Goal: Information Seeking & Learning: Learn about a topic

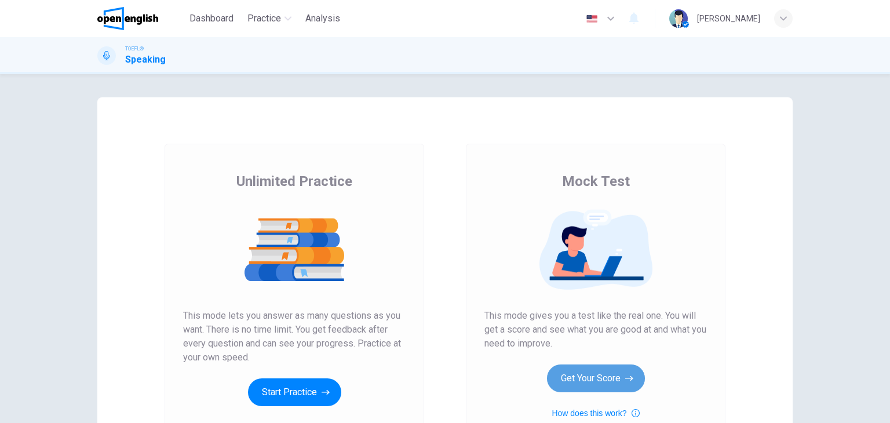
click at [594, 369] on button "Get Your Score" at bounding box center [596, 378] width 98 height 28
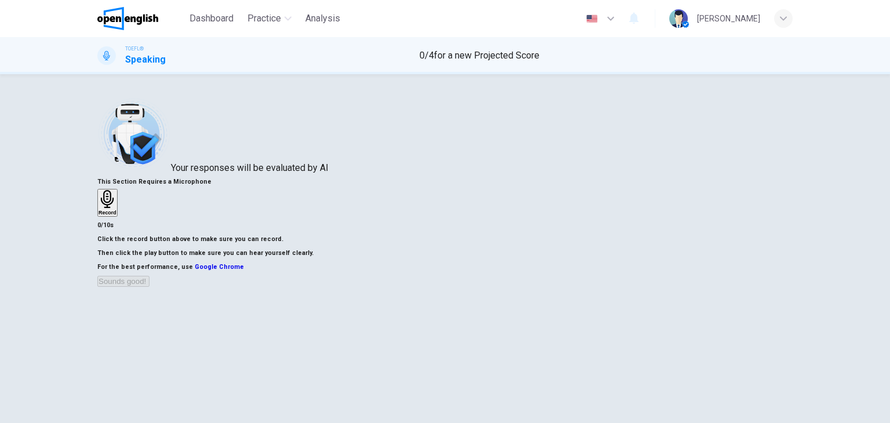
click at [116, 208] on icon "button" at bounding box center [107, 199] width 18 height 18
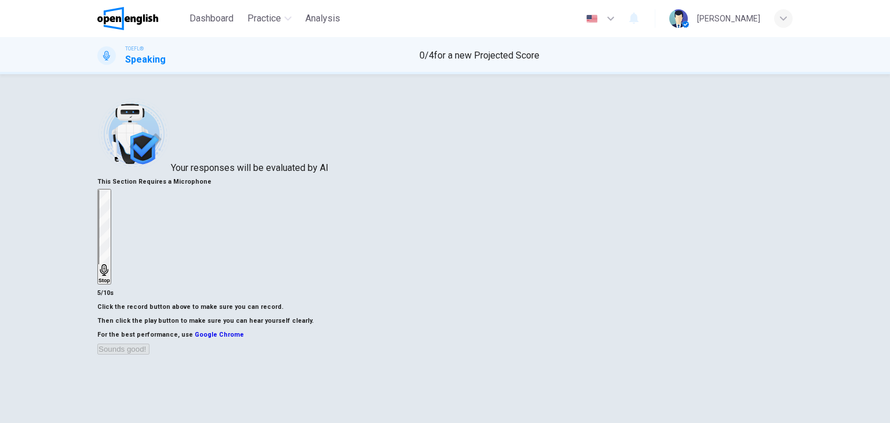
click at [110, 203] on div "Stop" at bounding box center [104, 236] width 12 height 93
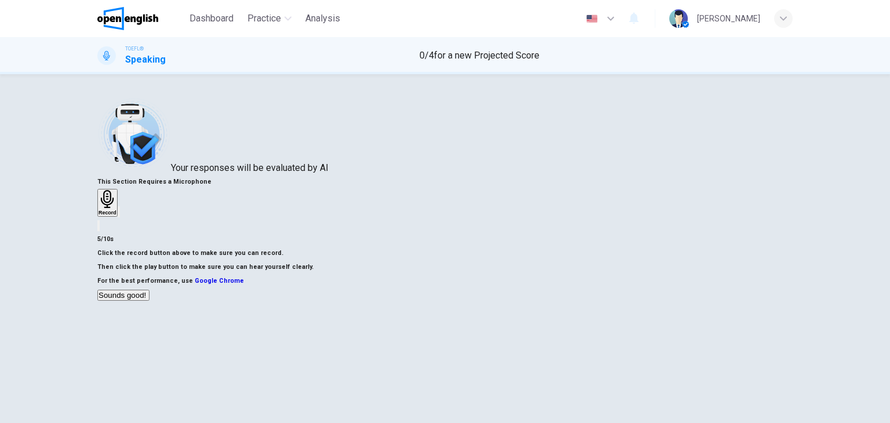
click at [119, 214] on icon "button" at bounding box center [119, 214] width 0 height 0
click at [149, 301] on button "Sounds good!" at bounding box center [123, 295] width 52 height 11
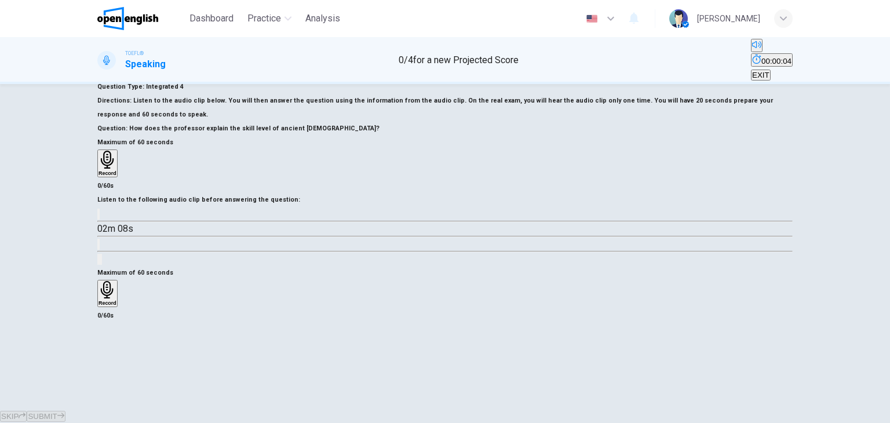
scroll to position [57, 0]
click at [112, 229] on icon "button" at bounding box center [106, 222] width 12 height 14
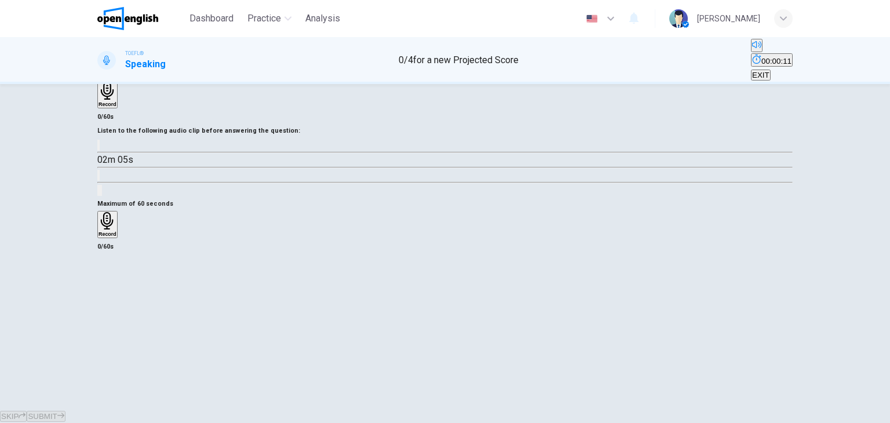
scroll to position [169, 0]
click at [98, 178] on icon "Click to see the audio transcription" at bounding box center [98, 178] width 0 height 0
click at [112, 148] on icon "button" at bounding box center [106, 155] width 12 height 14
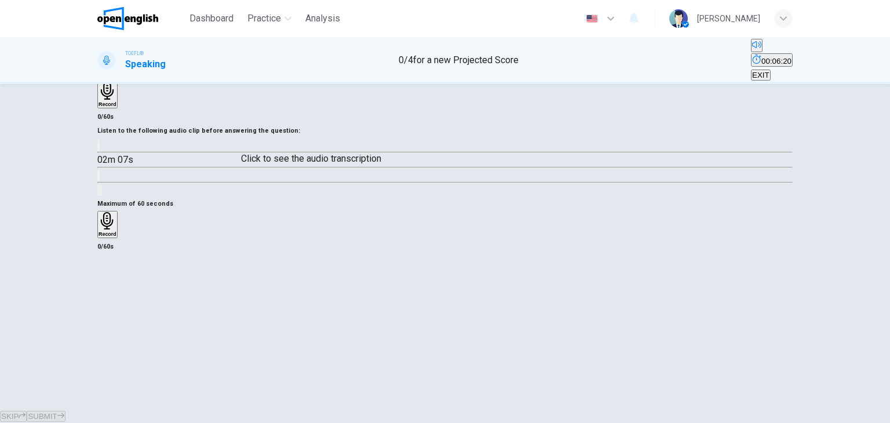
click at [100, 170] on button "Click to see the audio transcription" at bounding box center [98, 175] width 2 height 11
type input "*"
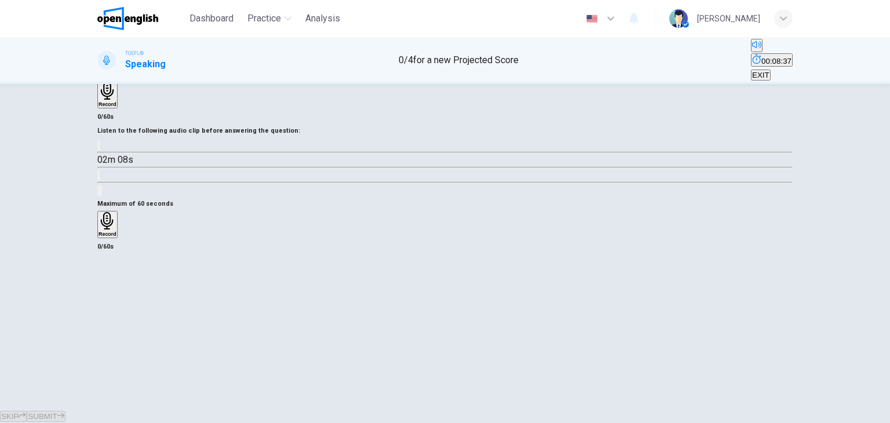
scroll to position [174, 0]
click at [98, 178] on icon "Click to see the audio transcription" at bounding box center [98, 178] width 0 height 0
click at [628, 422] on div at bounding box center [445, 423] width 890 height 0
click at [111, 178] on icon "Click to see the audio transcription" at bounding box center [104, 185] width 13 height 14
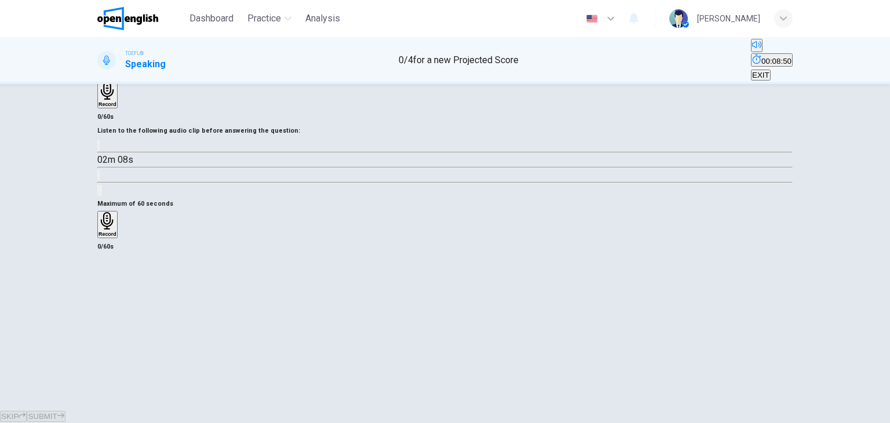
drag, startPoint x: 298, startPoint y: 132, endPoint x: 563, endPoint y: 263, distance: 295.3
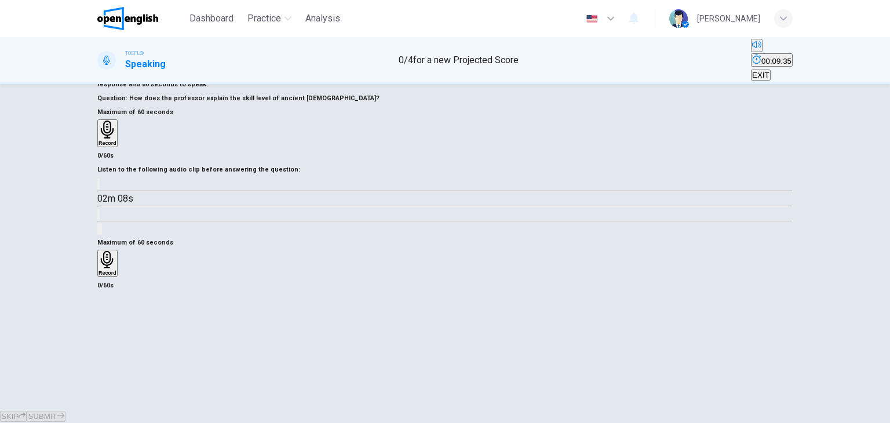
scroll to position [83, 0]
click at [116, 277] on h6 "Record" at bounding box center [107, 275] width 18 height 6
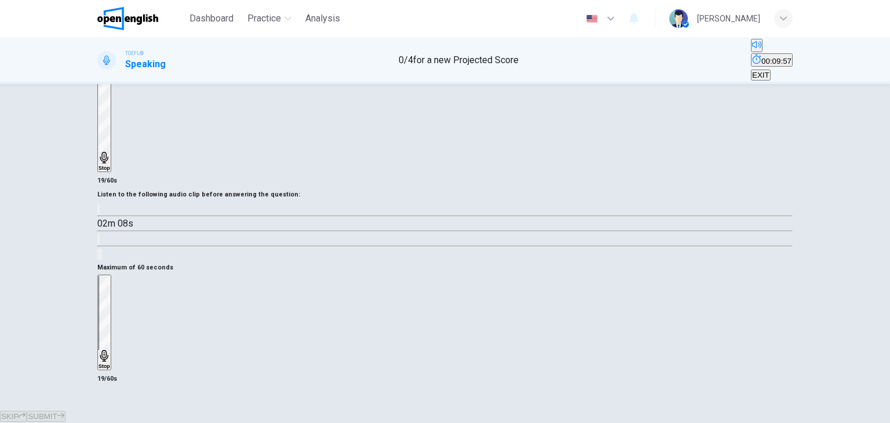
scroll to position [291, 0]
click at [110, 350] on icon "button" at bounding box center [104, 356] width 12 height 12
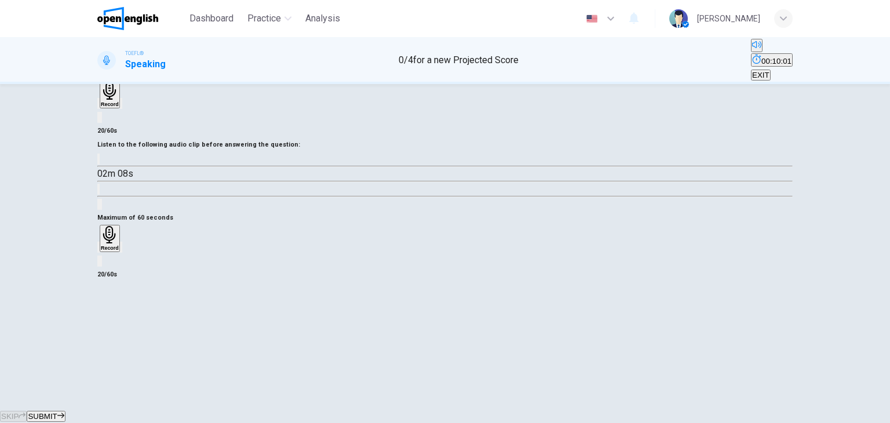
click at [98, 250] on icon "button" at bounding box center [98, 250] width 0 height 0
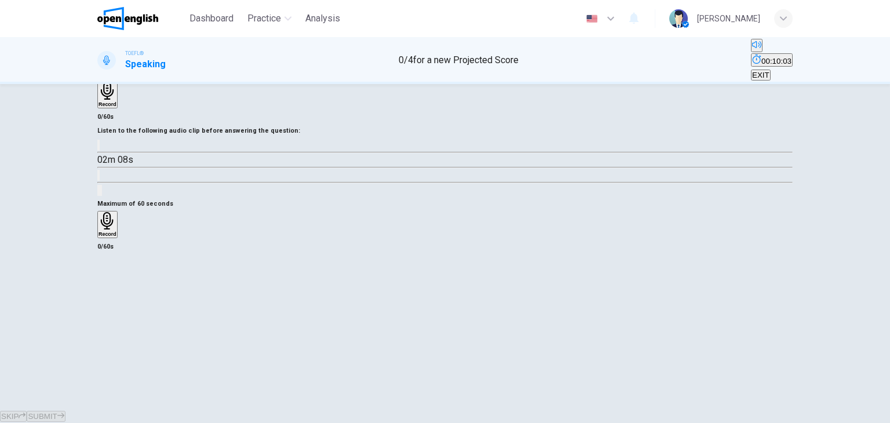
scroll to position [198, 0]
click at [116, 237] on h6 "Record" at bounding box center [107, 234] width 18 height 6
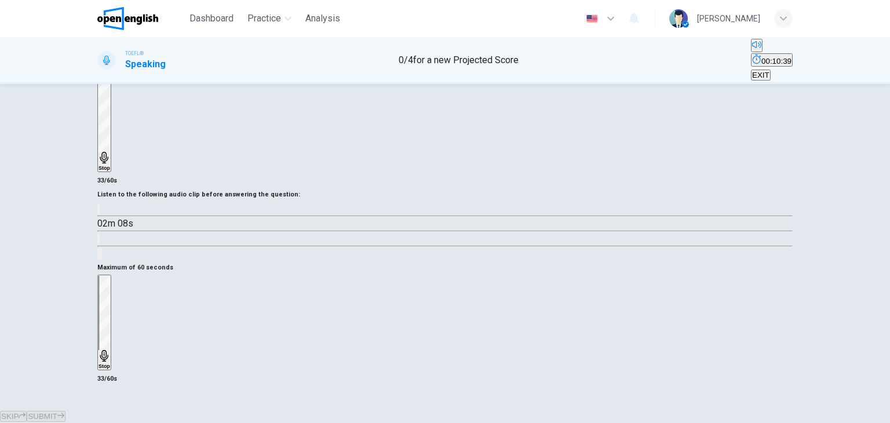
click at [110, 363] on h6 "Stop" at bounding box center [104, 366] width 12 height 6
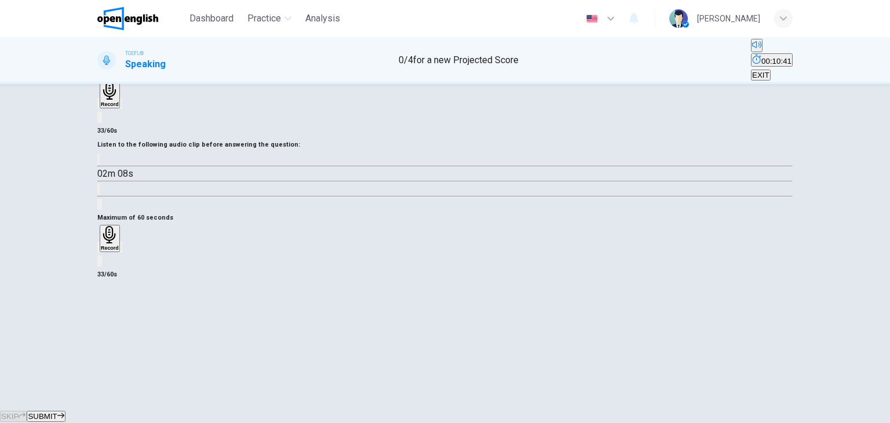
click at [64, 412] on icon "button" at bounding box center [60, 415] width 7 height 7
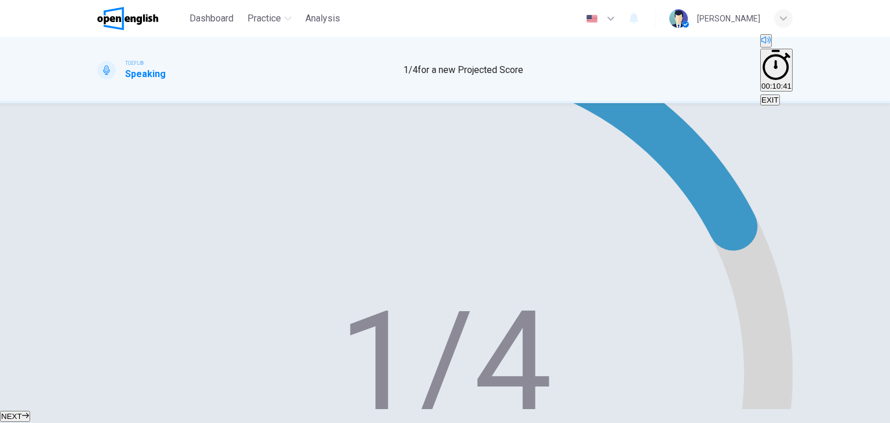
type input "*"
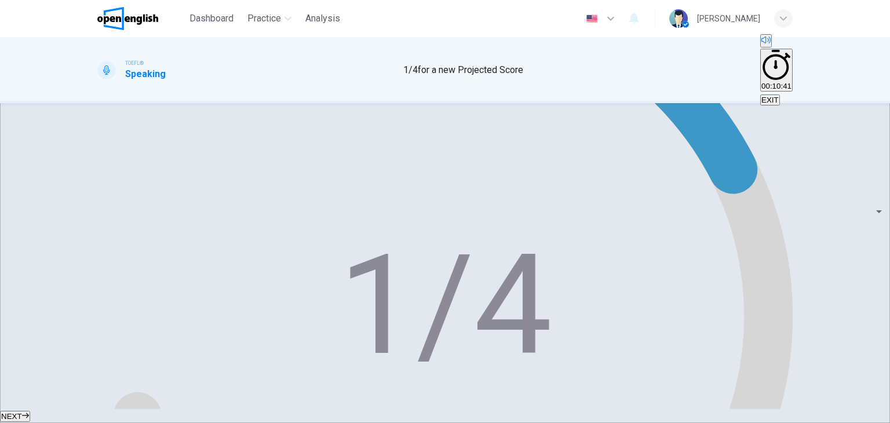
scroll to position [255, 0]
type input "*"
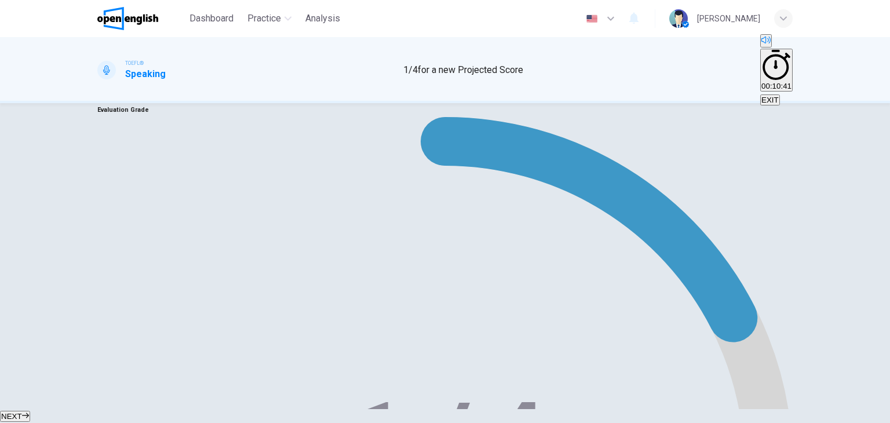
type input "**"
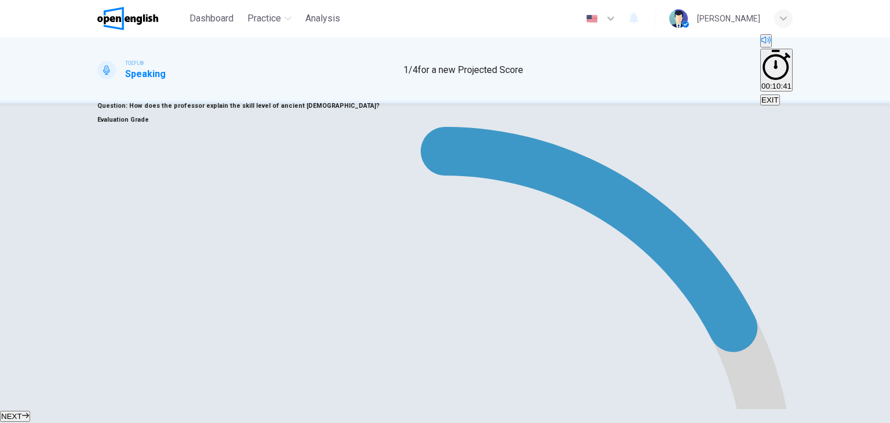
type input "*"
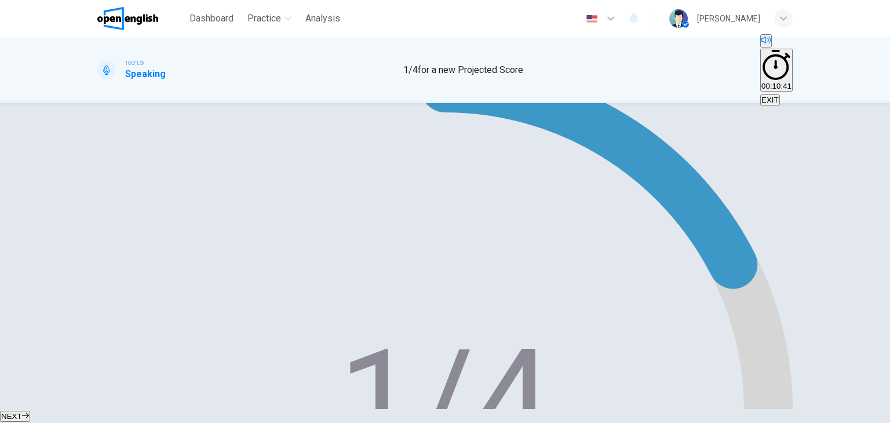
scroll to position [162, 0]
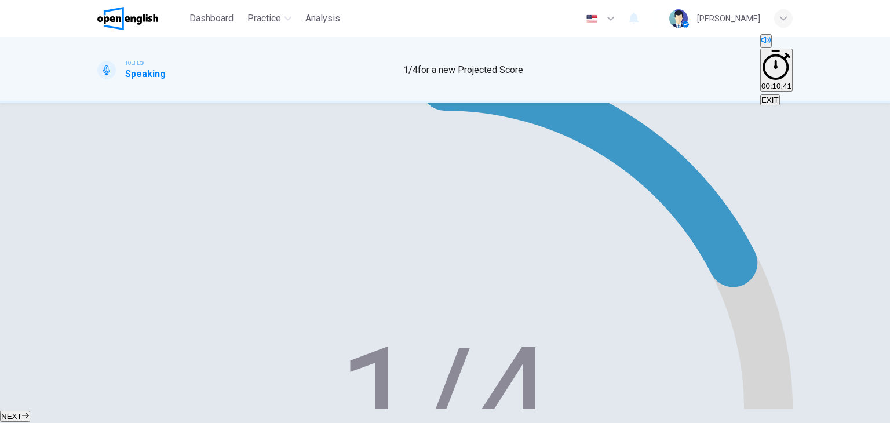
type input "**"
type input "*"
type input "**"
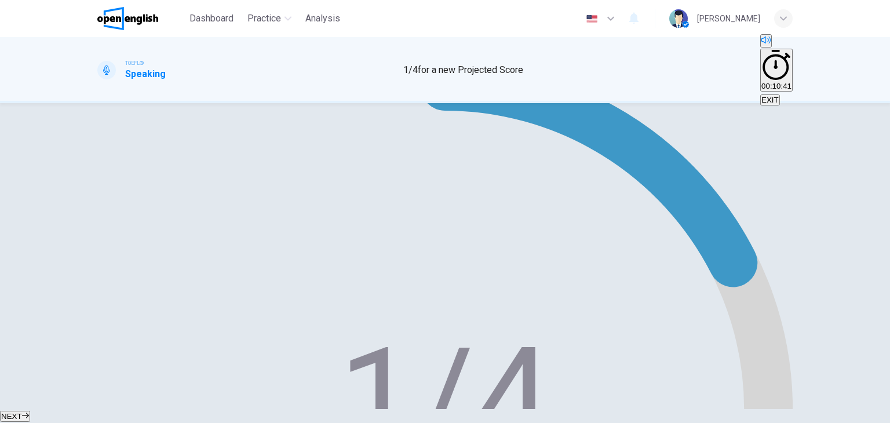
drag, startPoint x: 521, startPoint y: 267, endPoint x: 503, endPoint y: 267, distance: 18.5
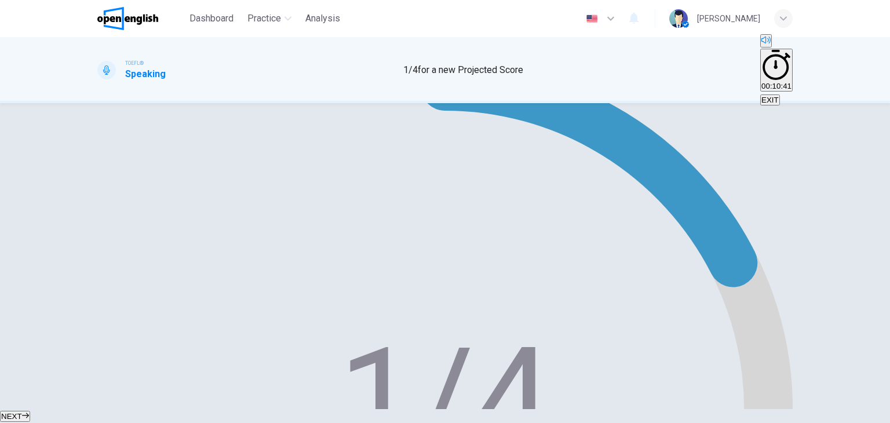
type input "*"
click at [30, 411] on button "NEXT" at bounding box center [15, 416] width 30 height 11
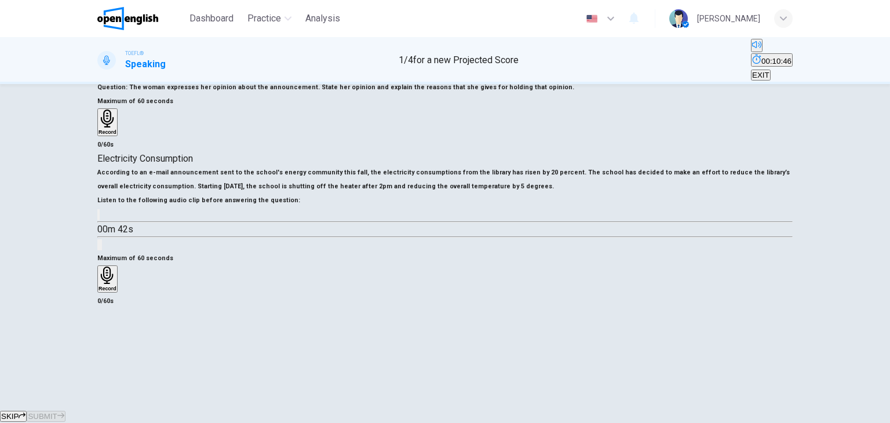
scroll to position [111, 0]
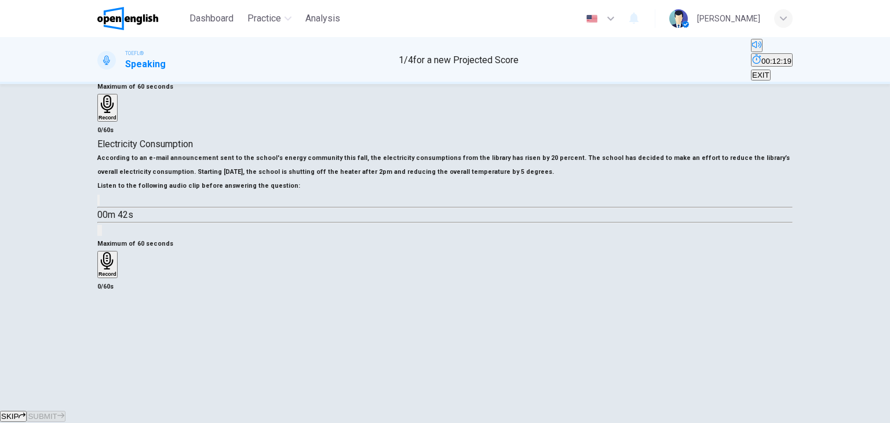
click at [98, 203] on icon "button" at bounding box center [98, 203] width 0 height 0
type input "*"
click at [116, 277] on div "Record" at bounding box center [107, 264] width 18 height 25
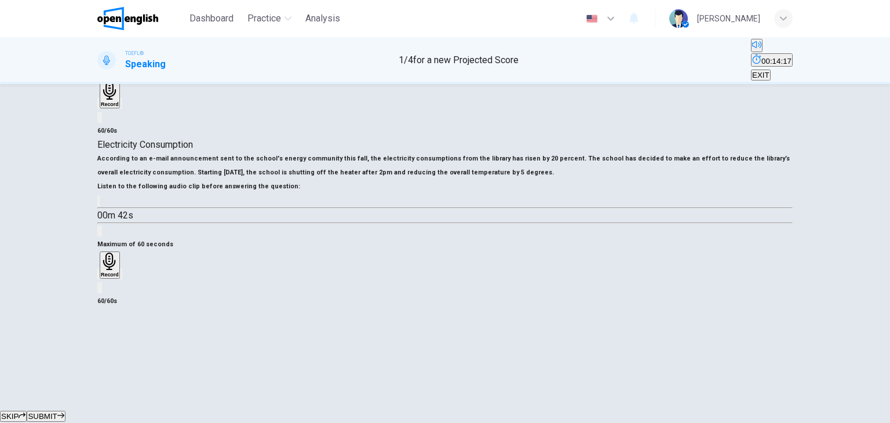
click at [65, 411] on button "SUBMIT" at bounding box center [46, 416] width 38 height 11
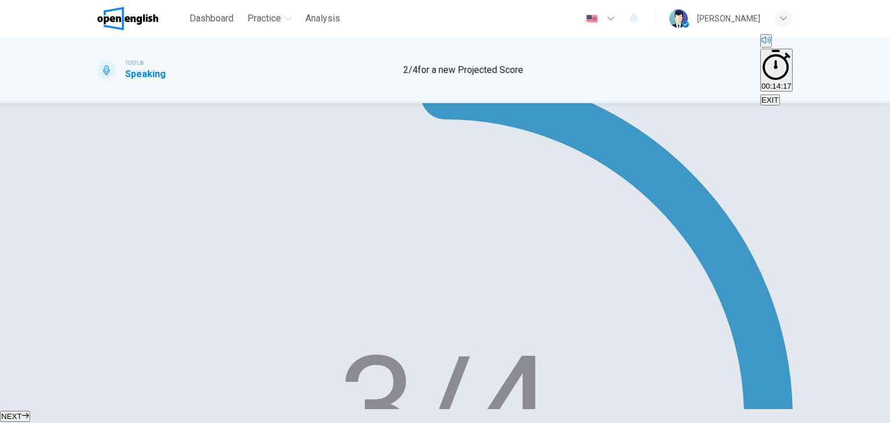
scroll to position [143, 0]
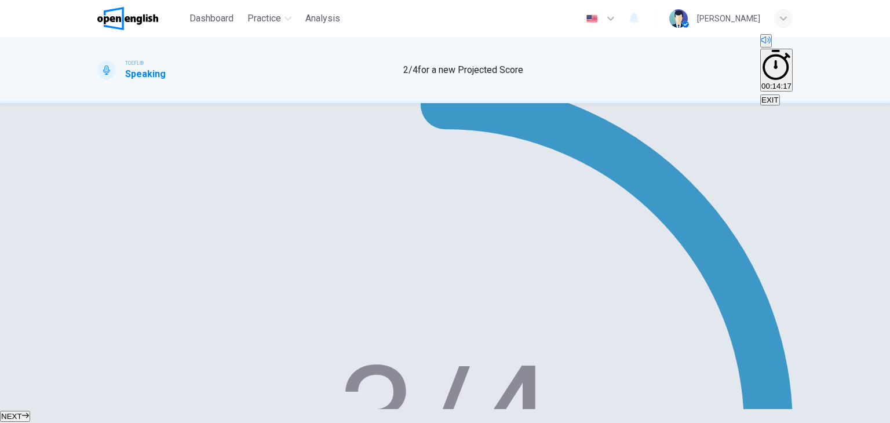
type input "*"
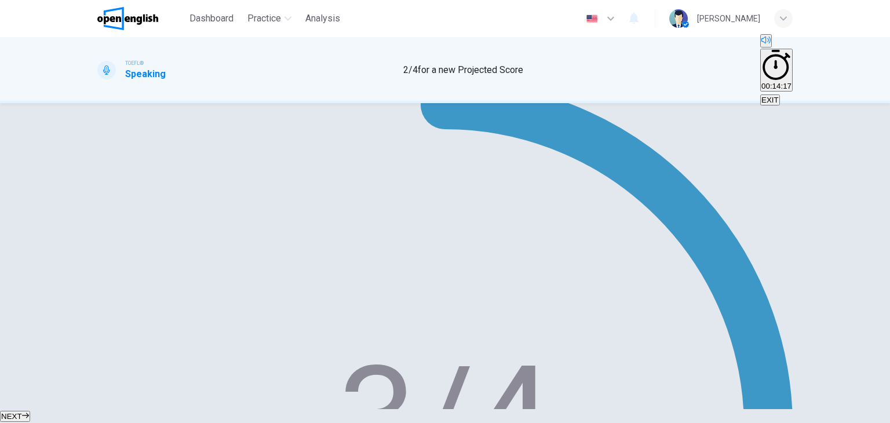
type input "*"
click at [774, 96] on span "EXIT" at bounding box center [769, 100] width 17 height 9
click at [29, 412] on icon "button" at bounding box center [25, 415] width 7 height 7
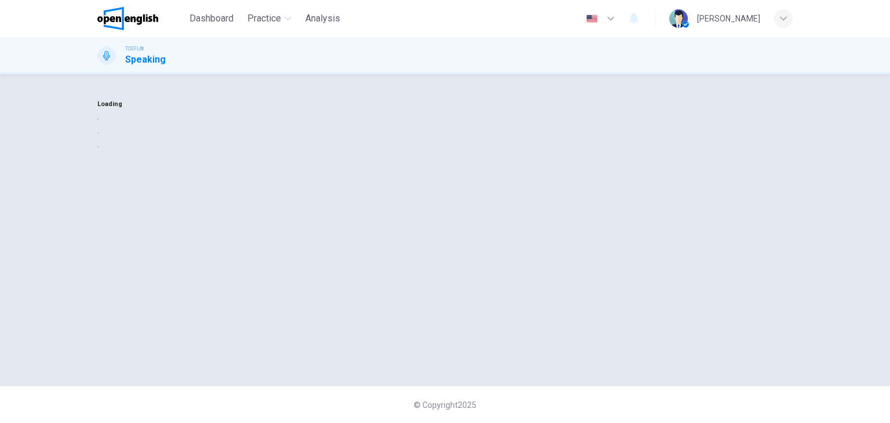
scroll to position [0, 0]
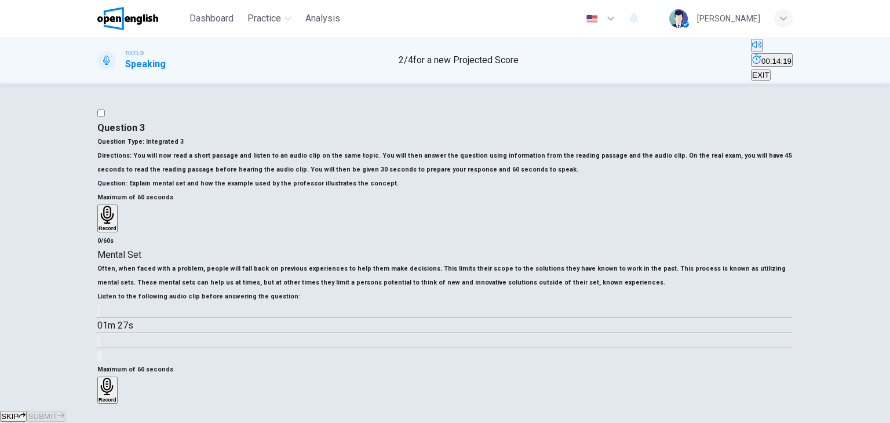
click at [19, 412] on span "SKIP" at bounding box center [9, 416] width 17 height 9
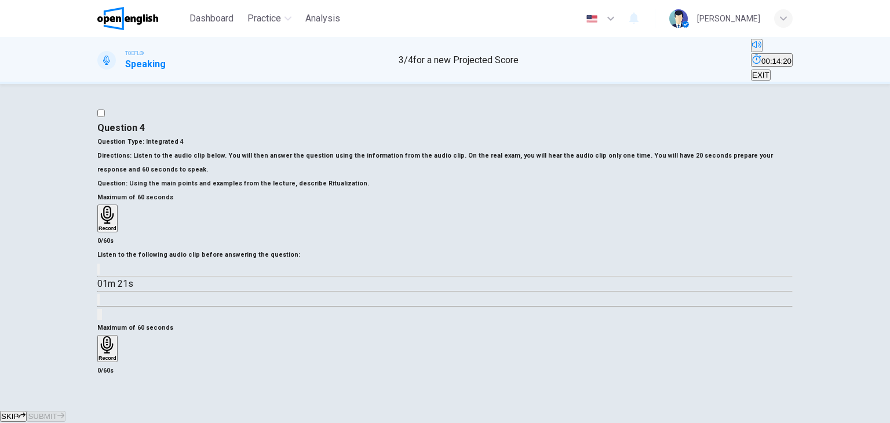
click at [27, 411] on button "SKIP" at bounding box center [13, 416] width 27 height 11
